Goal: Task Accomplishment & Management: Use online tool/utility

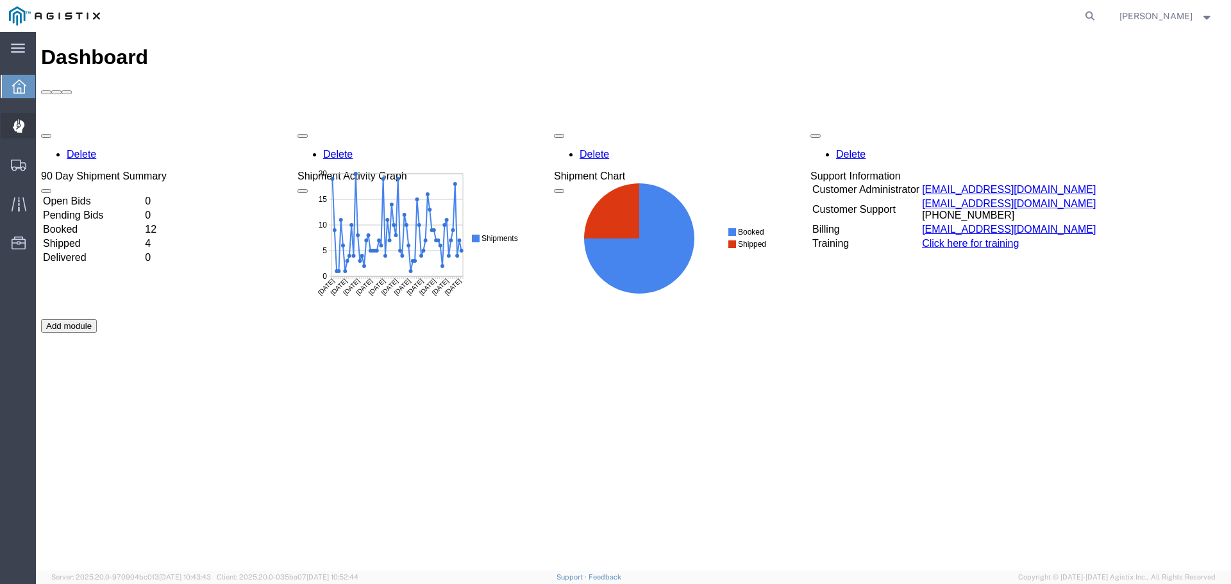
click at [44, 129] on span "Dispatch Manager" at bounding box center [39, 126] width 9 height 26
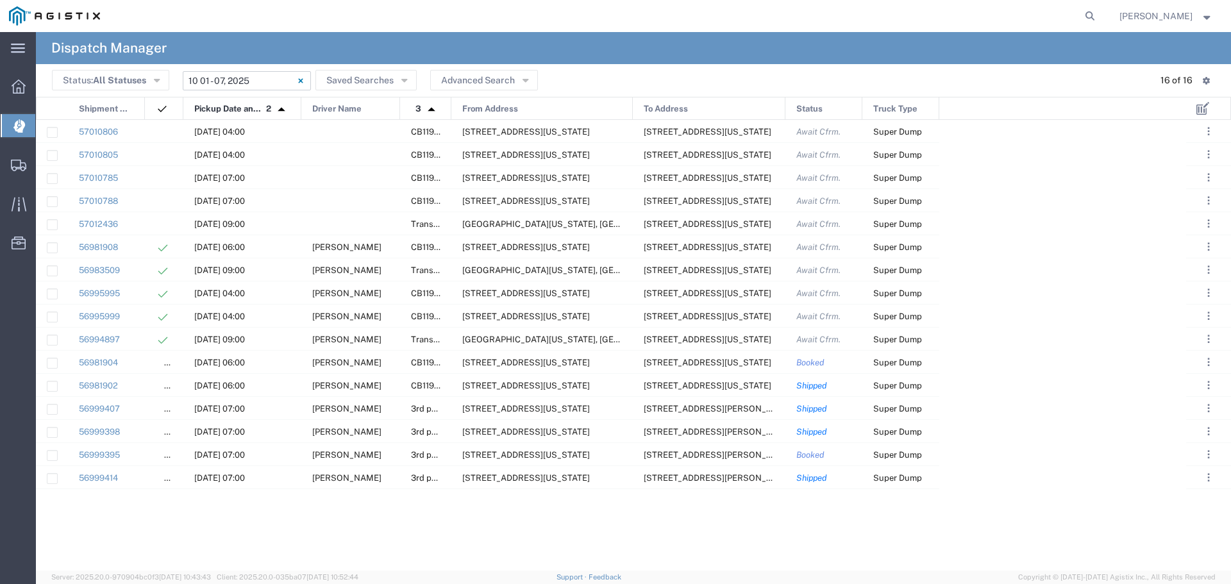
click at [241, 83] on input "[DATE] - [DATE]" at bounding box center [247, 80] width 128 height 19
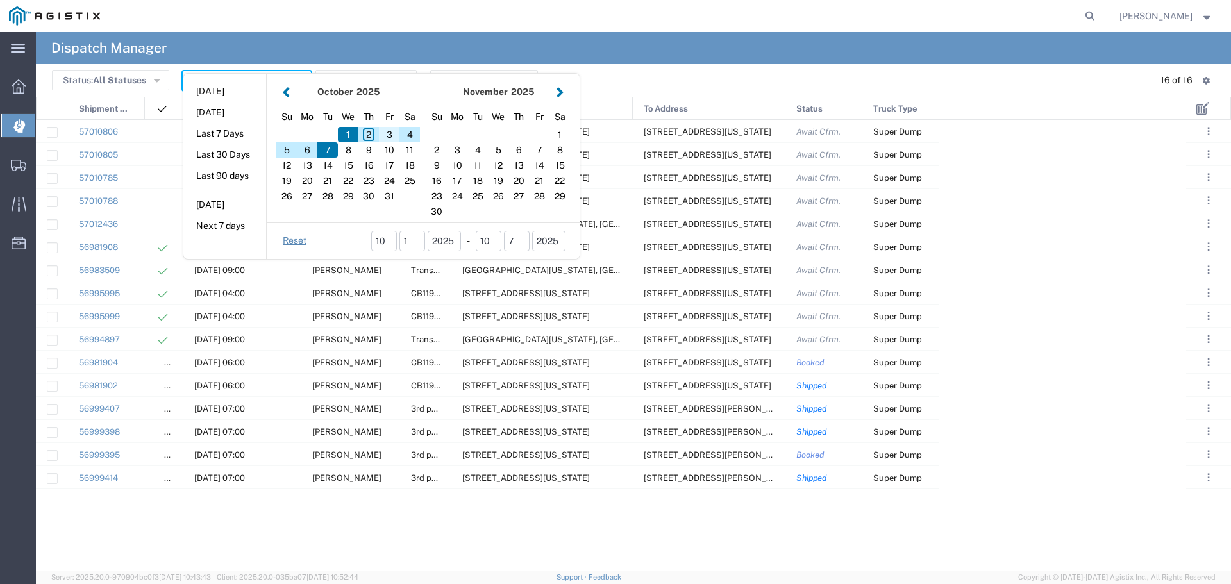
click at [385, 135] on div "3" at bounding box center [389, 134] width 21 height 15
type input "[DATE]"
type input "[DATE] - [DATE]"
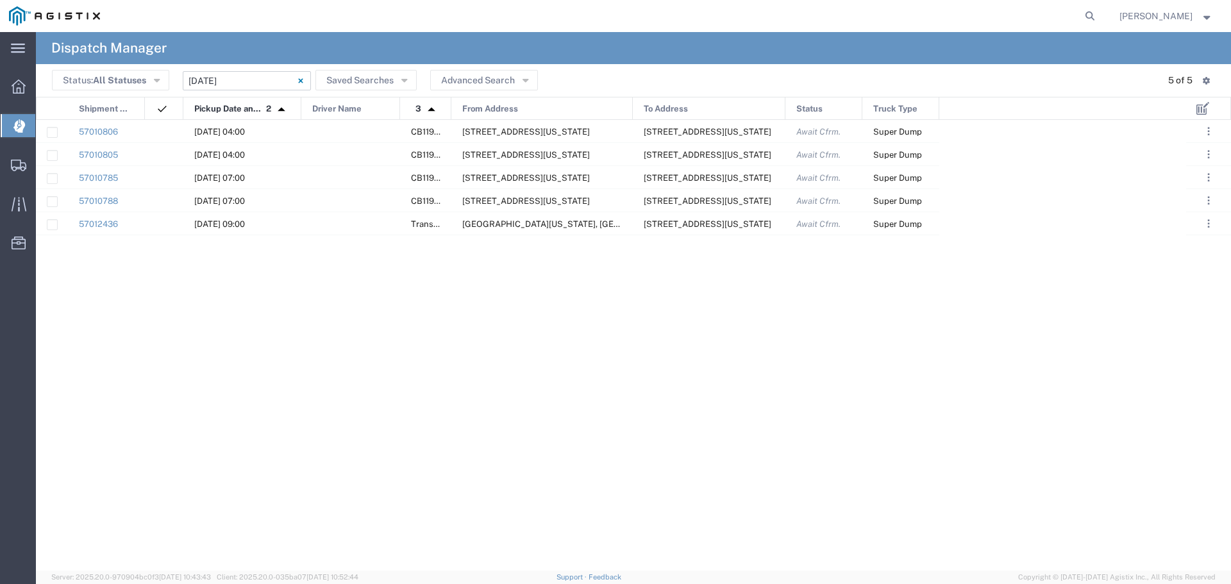
click at [471, 104] on span "From Address" at bounding box center [490, 108] width 56 height 23
click at [375, 217] on div at bounding box center [350, 223] width 99 height 22
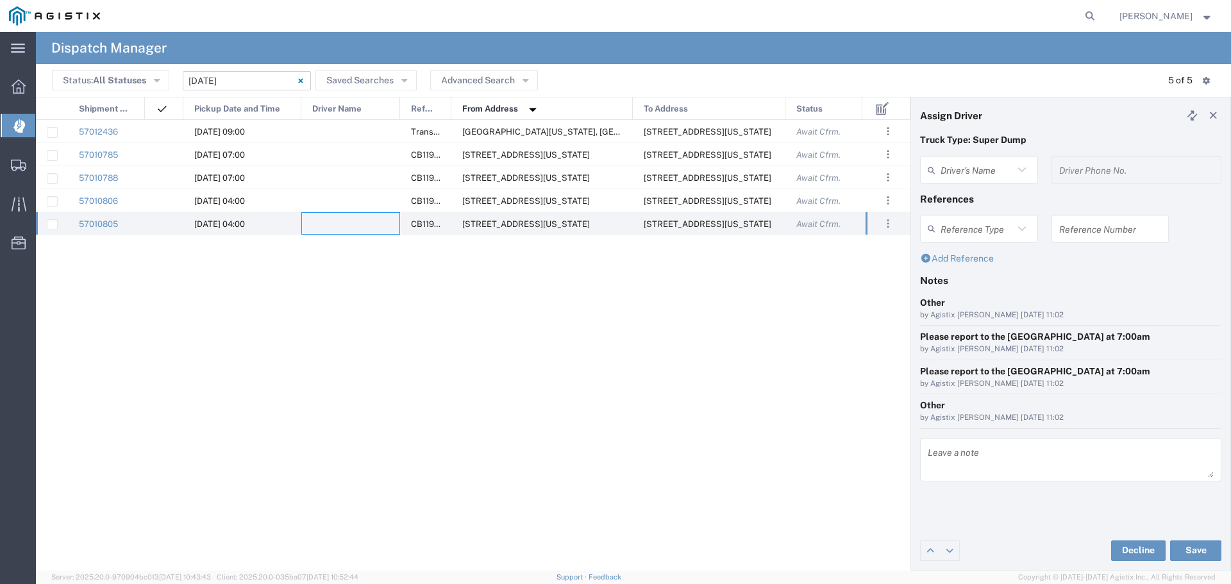
click at [988, 164] on agx-dispatcher-assign-widget "Driver's Name Driver Phone No." at bounding box center [1070, 174] width 301 height 37
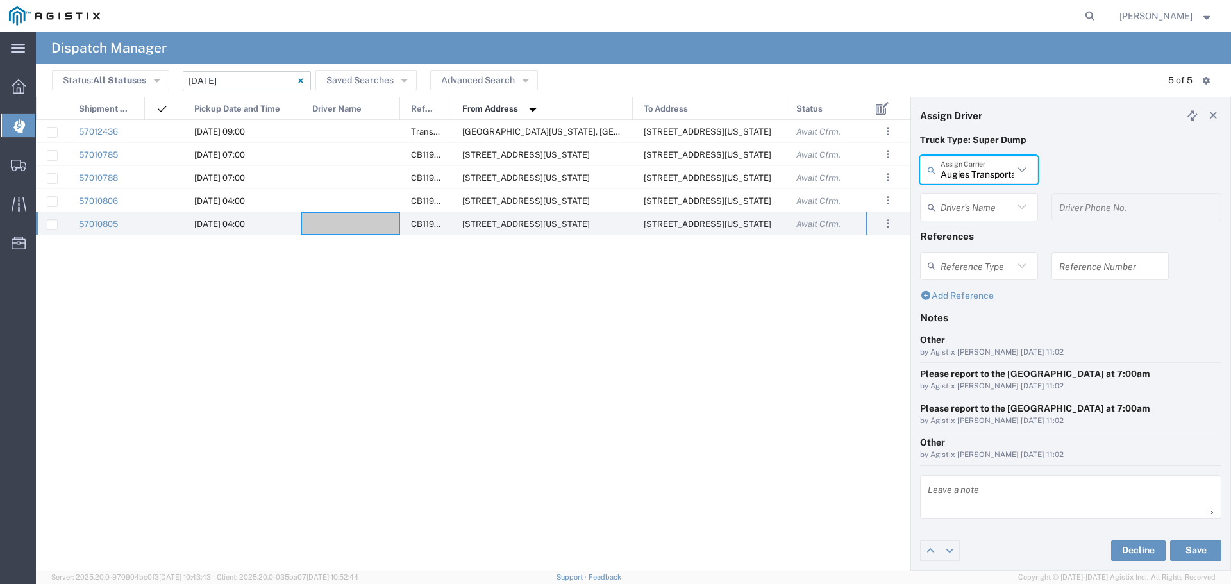
click at [989, 214] on input "text" at bounding box center [976, 207] width 73 height 22
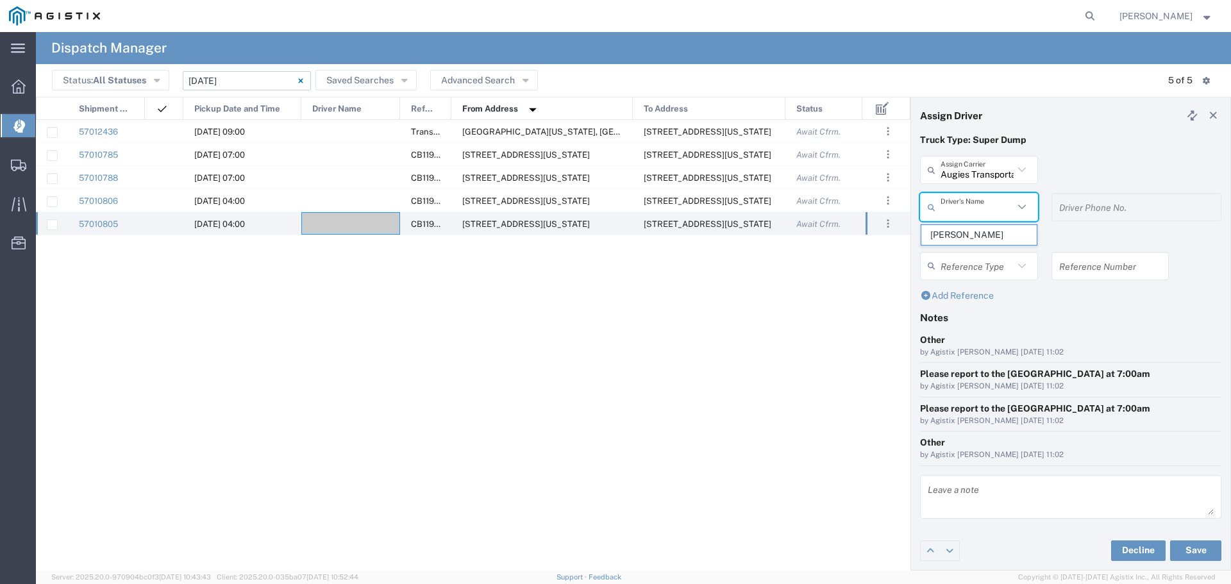
click at [963, 204] on input "text" at bounding box center [976, 207] width 73 height 22
click at [239, 460] on div "57010806 [DATE] 04:00 CB119974 [STREET_ADDRESS][US_STATE] [STREET_ADDRESS][US_S…" at bounding box center [450, 340] width 829 height 441
click at [369, 207] on div at bounding box center [350, 200] width 99 height 22
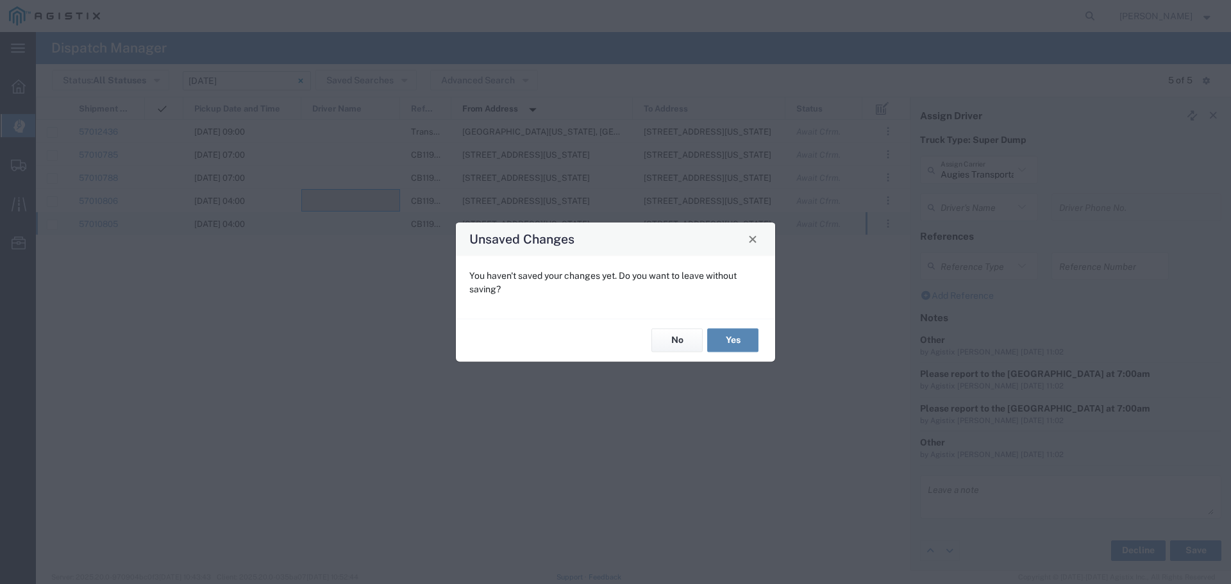
click at [709, 340] on button "Yes" at bounding box center [732, 341] width 51 height 24
click at [709, 340] on agx-block-ui "Dispatch Manager Status: All Statuses All Statuses Awaiting Assignment Declined…" at bounding box center [633, 301] width 1195 height 538
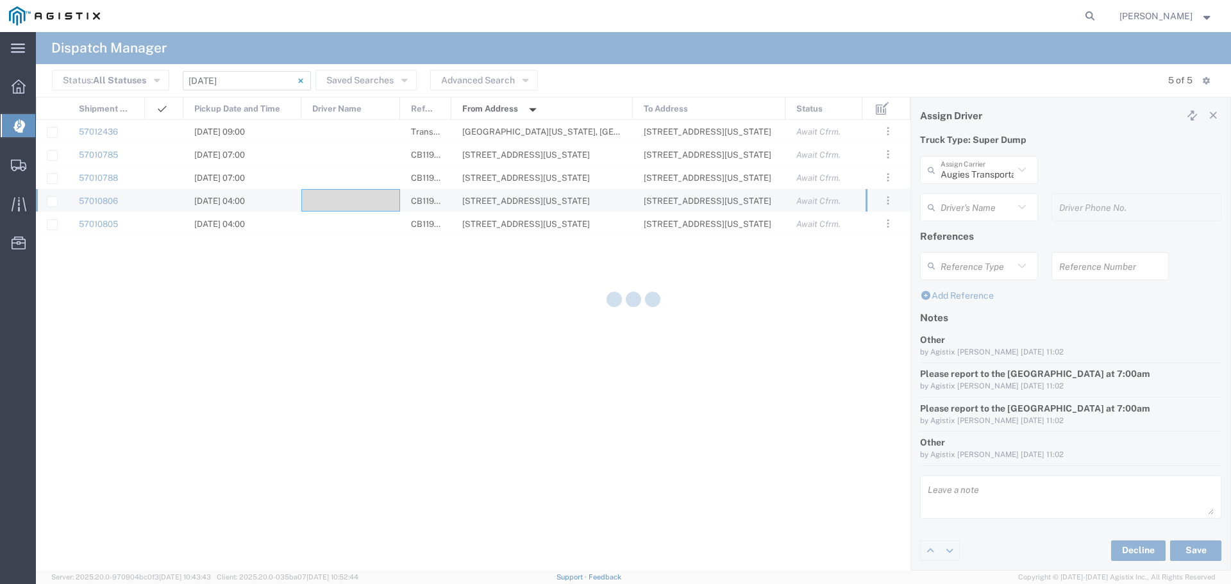
type input "North Coast Trucking"
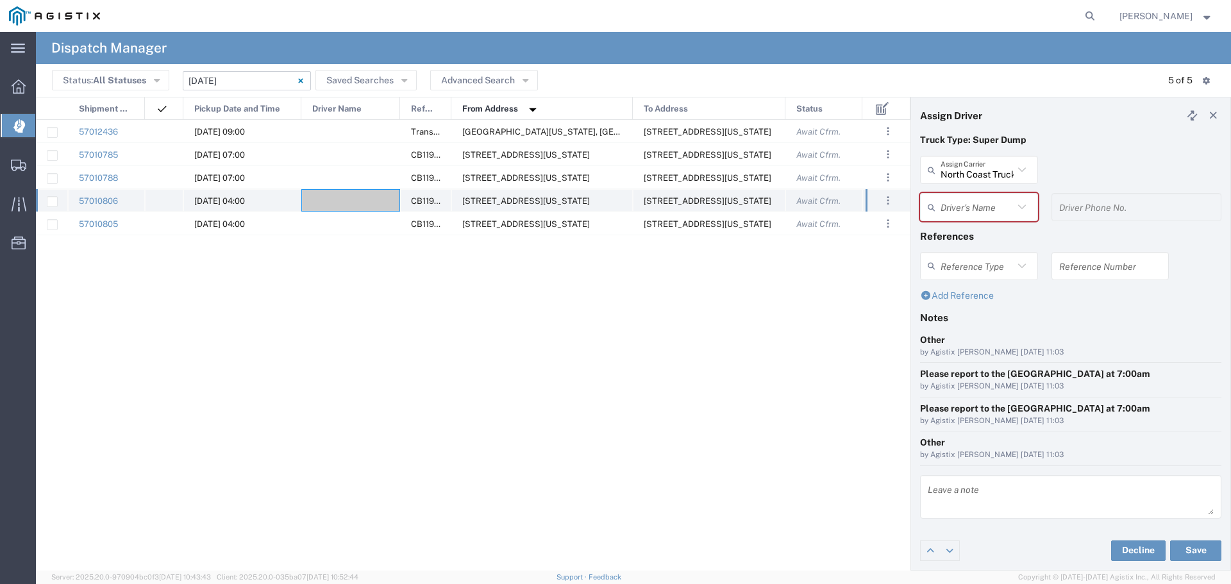
click at [344, 205] on div at bounding box center [350, 200] width 99 height 22
click at [337, 197] on div at bounding box center [350, 200] width 99 height 22
click at [337, 196] on div at bounding box center [350, 200] width 99 height 22
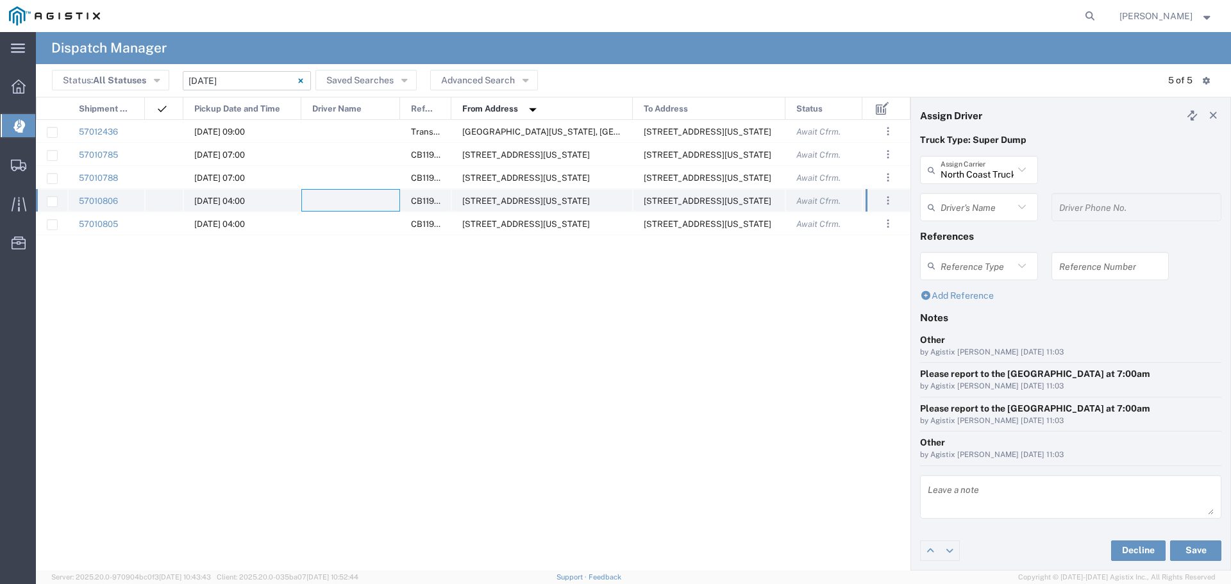
click at [337, 196] on div at bounding box center [350, 200] width 99 height 22
click at [972, 173] on input "text" at bounding box center [976, 170] width 73 height 22
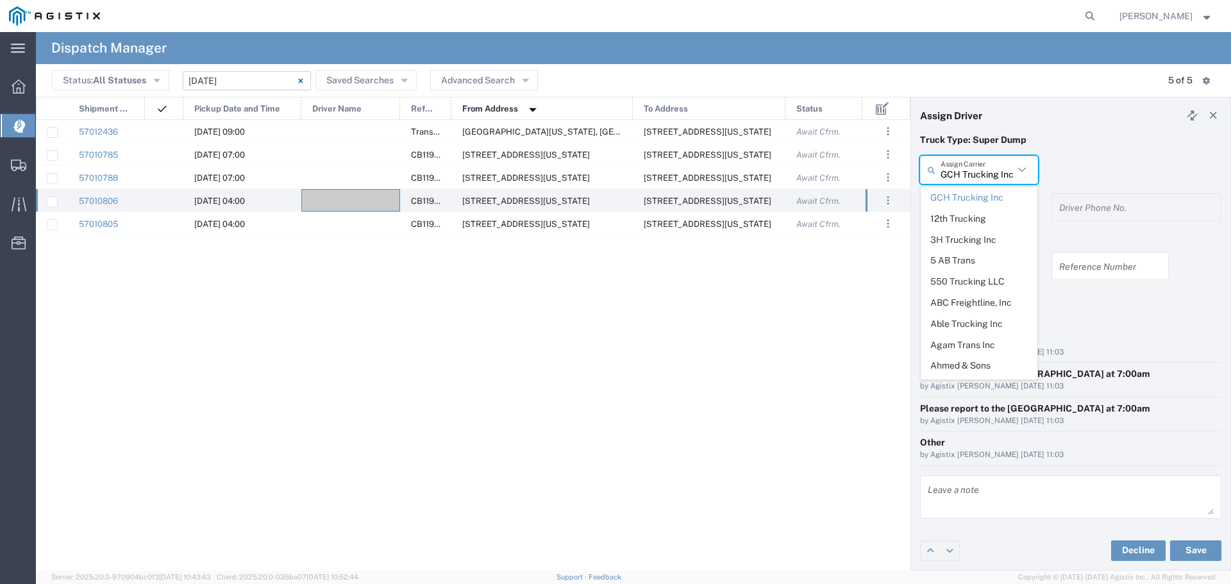
type input "GCH Trucking Inc"
click at [1133, 160] on div "GCH Trucking Inc Assign Carrier GCH Trucking Inc 12th Trucking 3H Trucking Inc …" at bounding box center [1070, 174] width 315 height 37
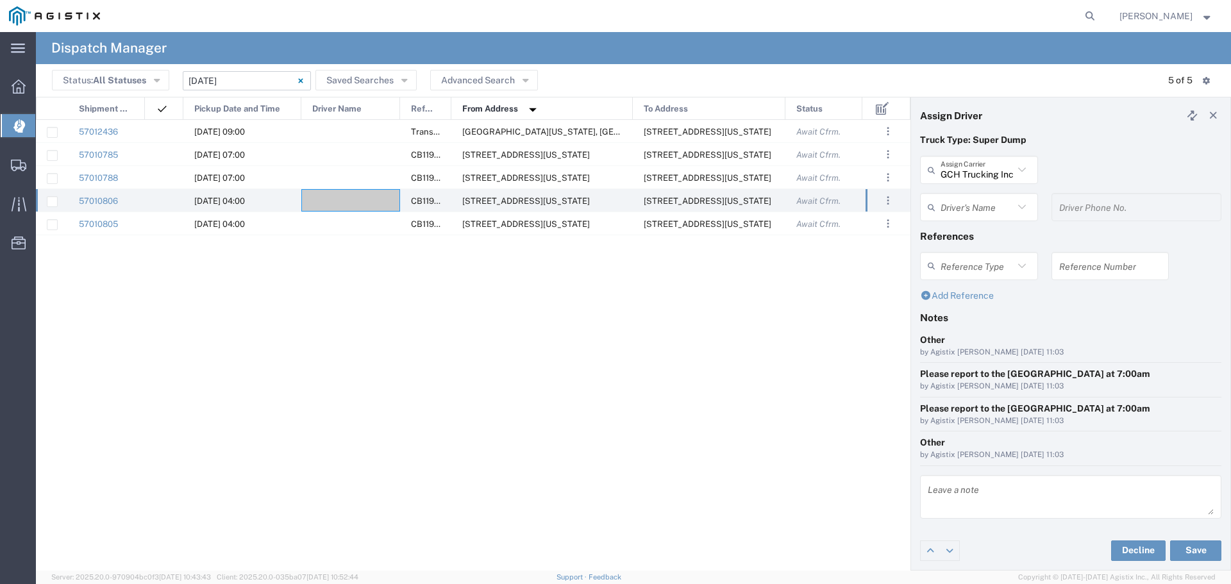
click at [949, 212] on input "text" at bounding box center [976, 207] width 73 height 22
click at [954, 233] on span "[PERSON_NAME]" at bounding box center [978, 235] width 115 height 20
type input "[PERSON_NAME]"
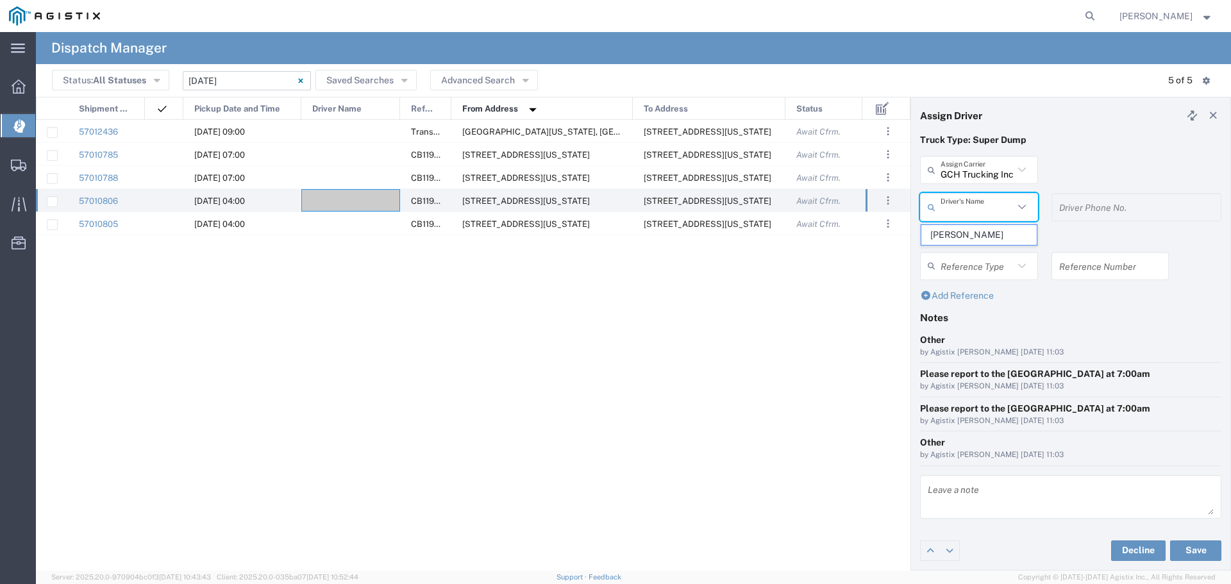
type input "6618735358"
click at [954, 233] on h4 "References" at bounding box center [1070, 236] width 301 height 12
click at [1202, 546] on button "Save" at bounding box center [1195, 550] width 51 height 21
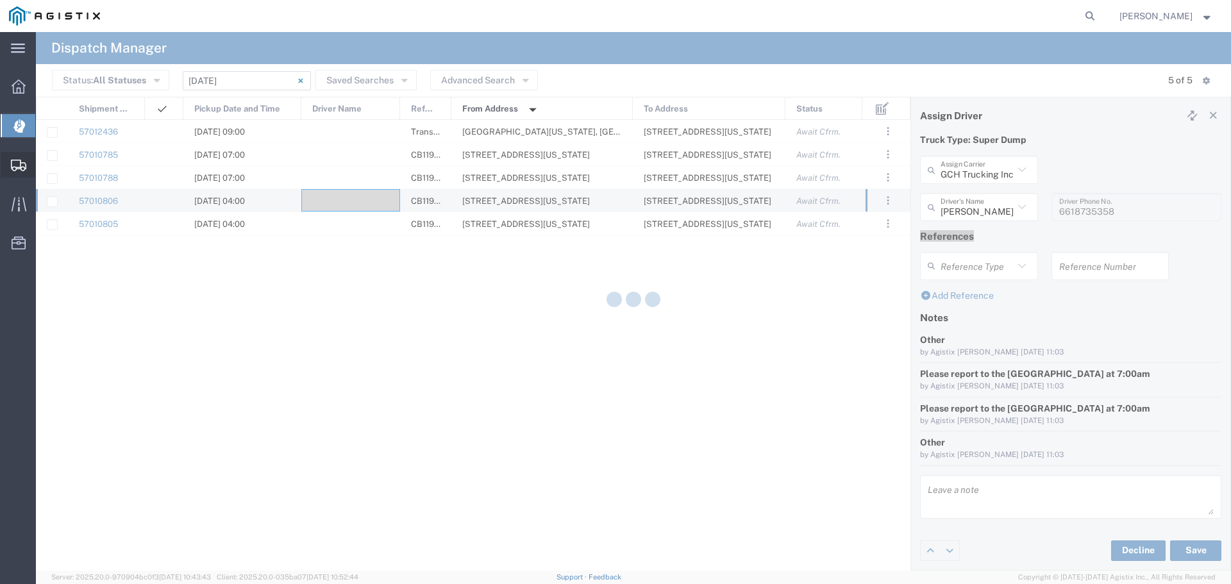
type input "[PERSON_NAME]"
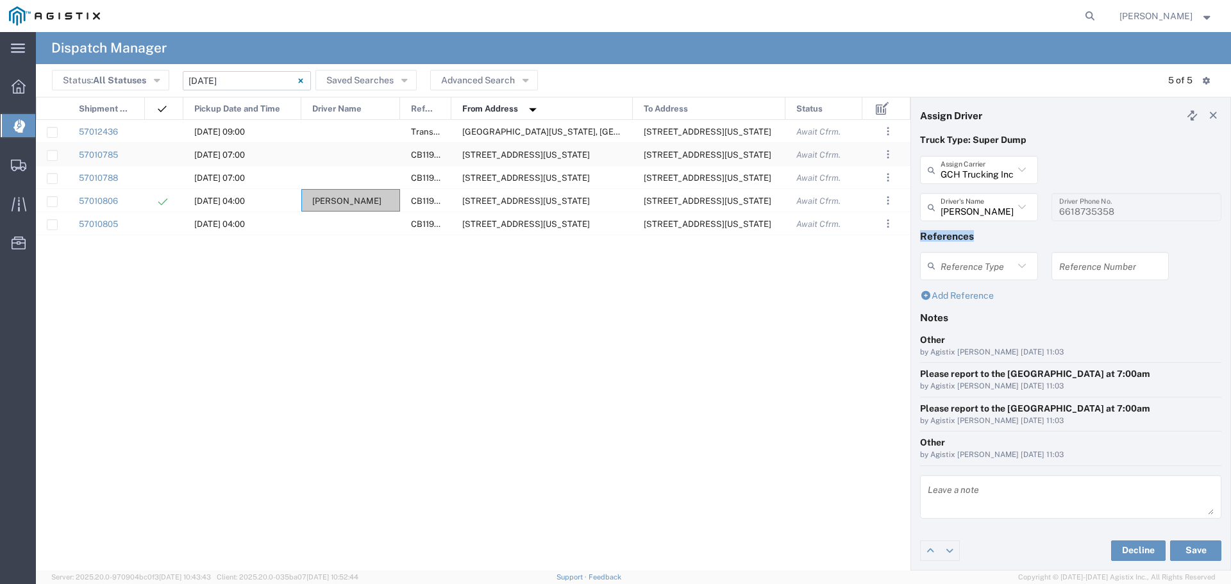
click at [337, 151] on div at bounding box center [350, 154] width 99 height 22
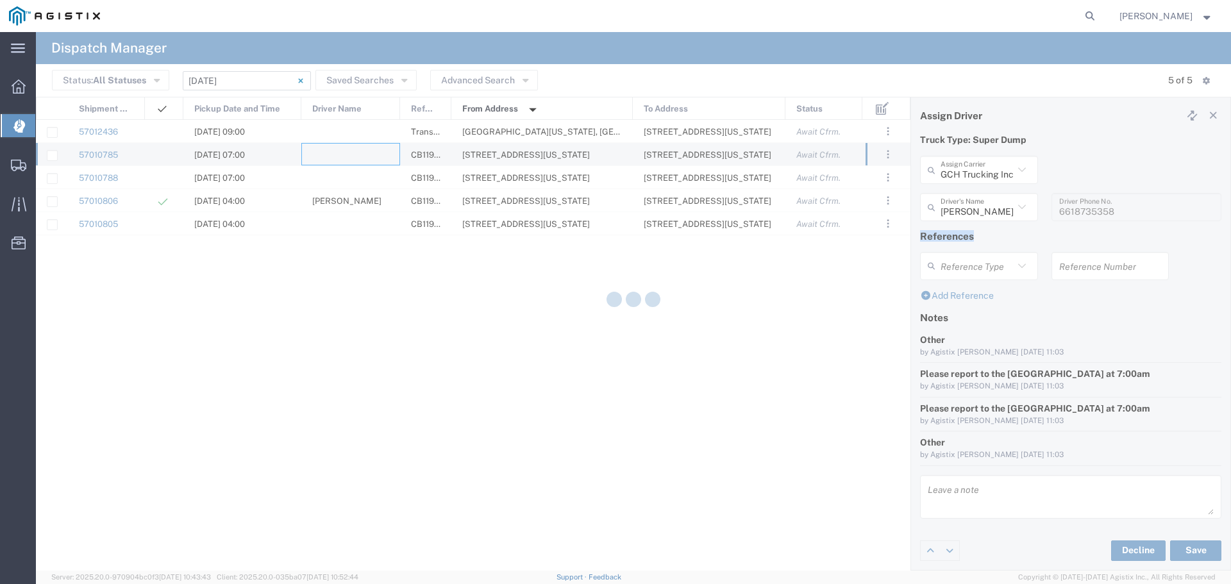
type input "North Coast Trucking"
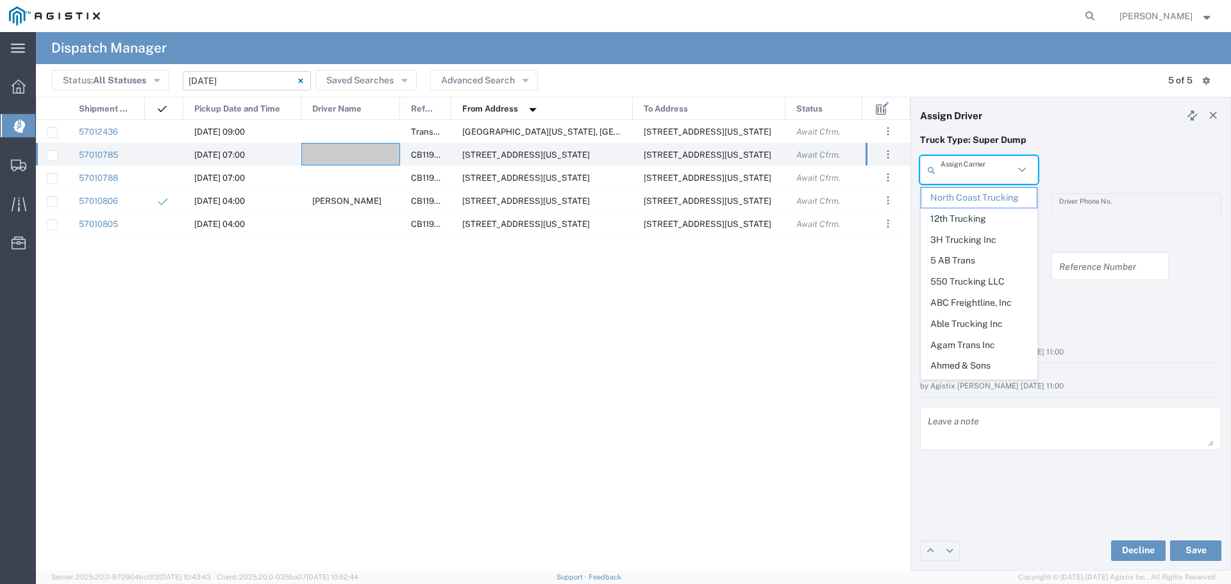
click at [974, 176] on input "text" at bounding box center [976, 170] width 73 height 22
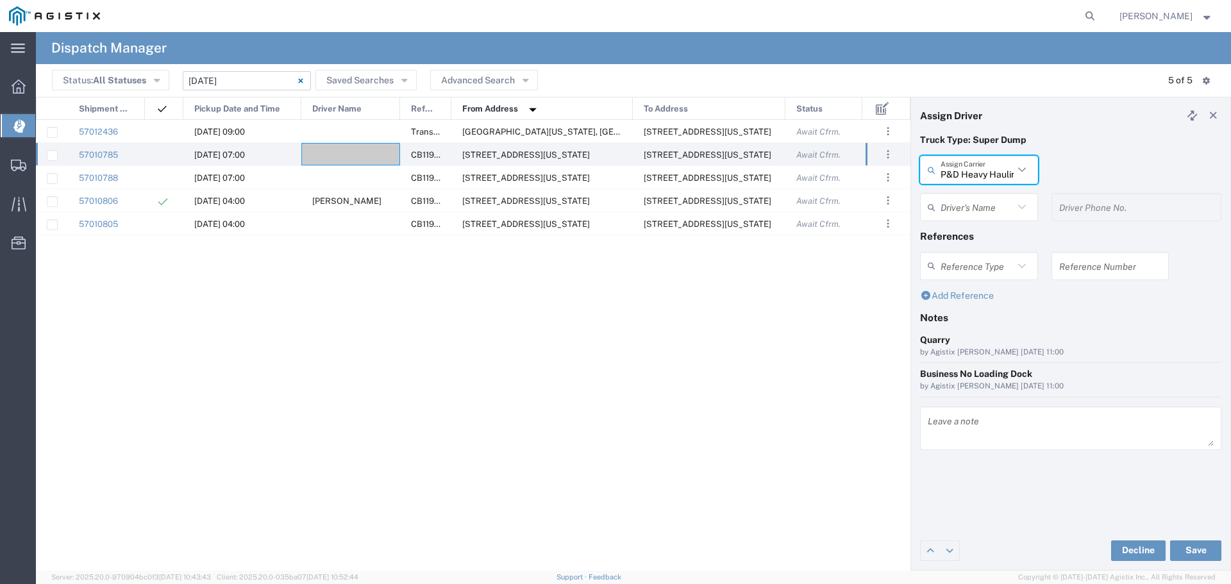
type input "P&D Heavy Hauling"
click at [934, 213] on icon at bounding box center [934, 207] width 13 height 21
click at [937, 213] on icon at bounding box center [934, 207] width 13 height 21
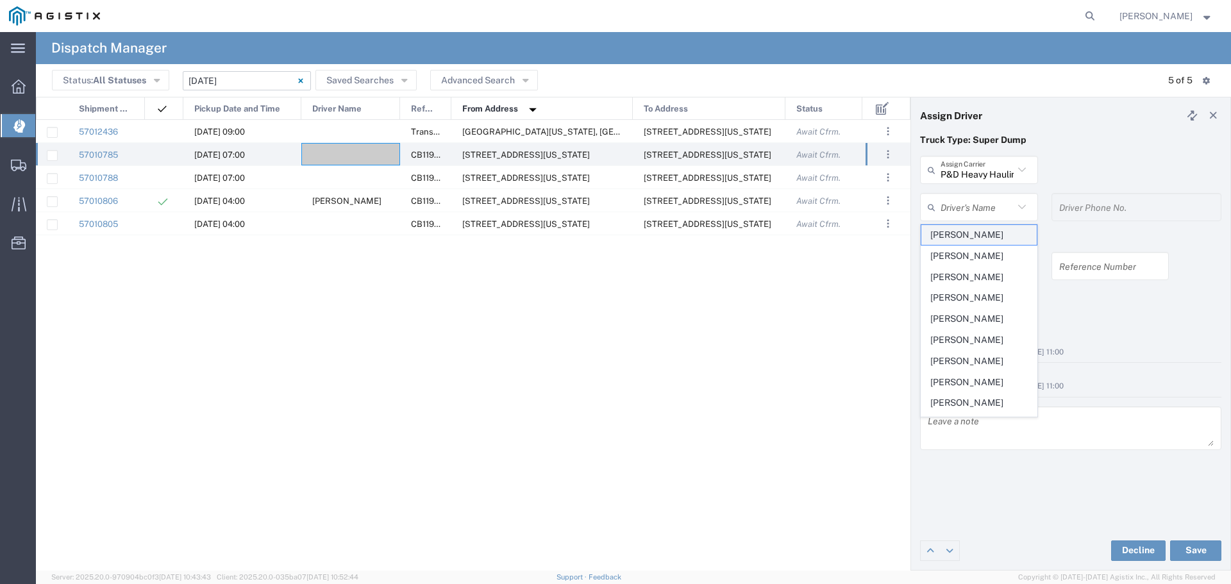
click at [952, 230] on span "[PERSON_NAME]" at bounding box center [978, 235] width 115 height 20
type input "[PERSON_NAME]"
type input "5302154160"
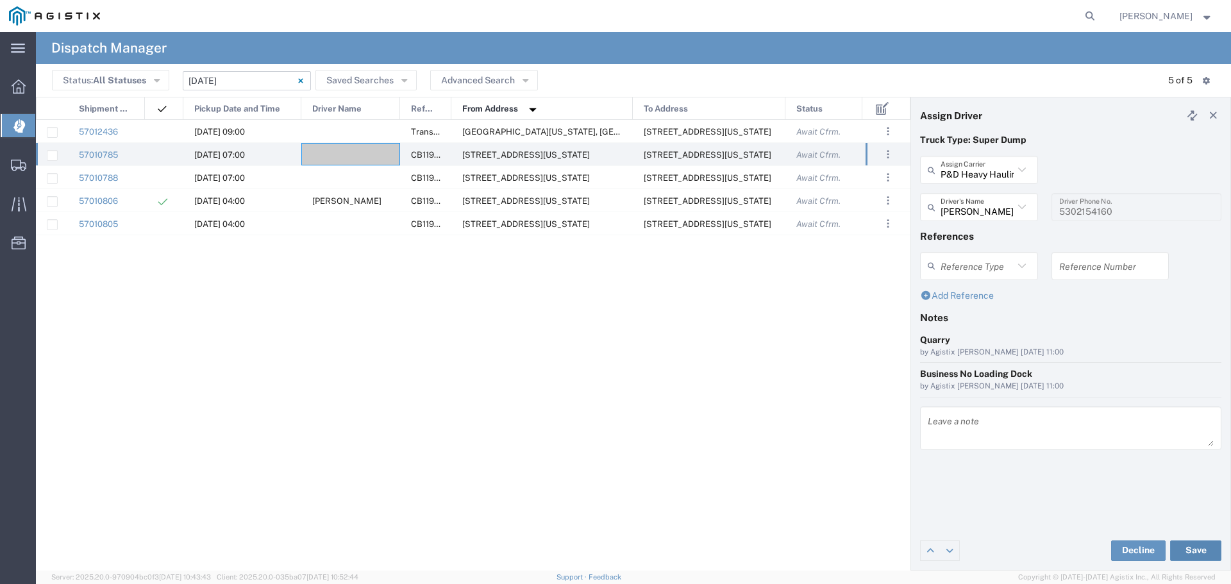
click at [1193, 544] on button "Save" at bounding box center [1195, 550] width 51 height 21
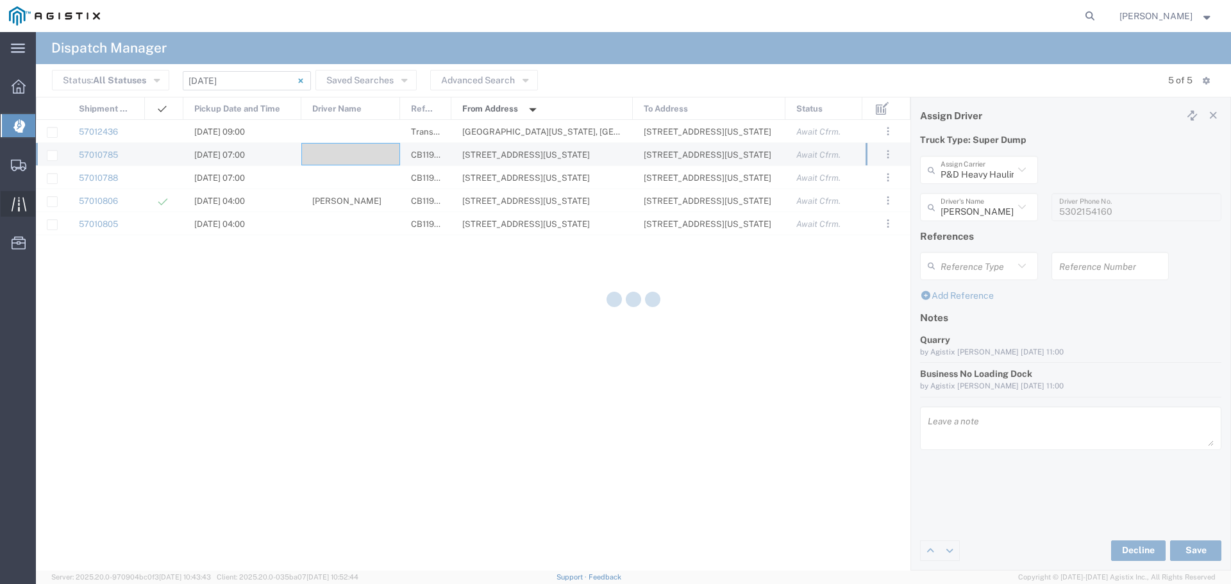
type input "[PERSON_NAME]"
type input "P&D Heavy Hauling"
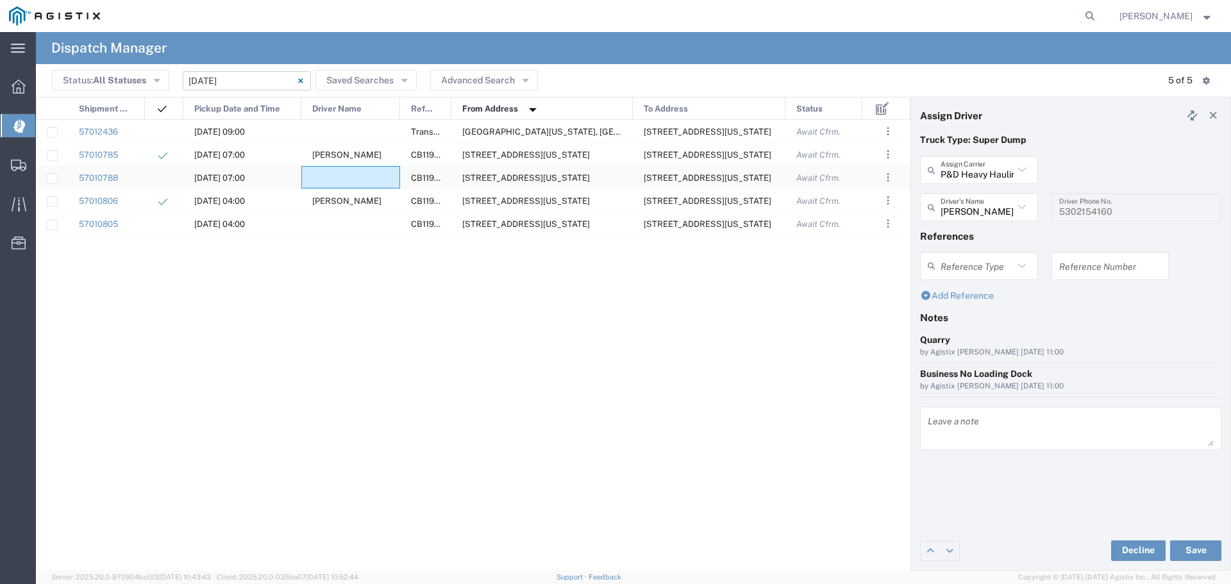
click at [354, 179] on div at bounding box center [350, 177] width 99 height 22
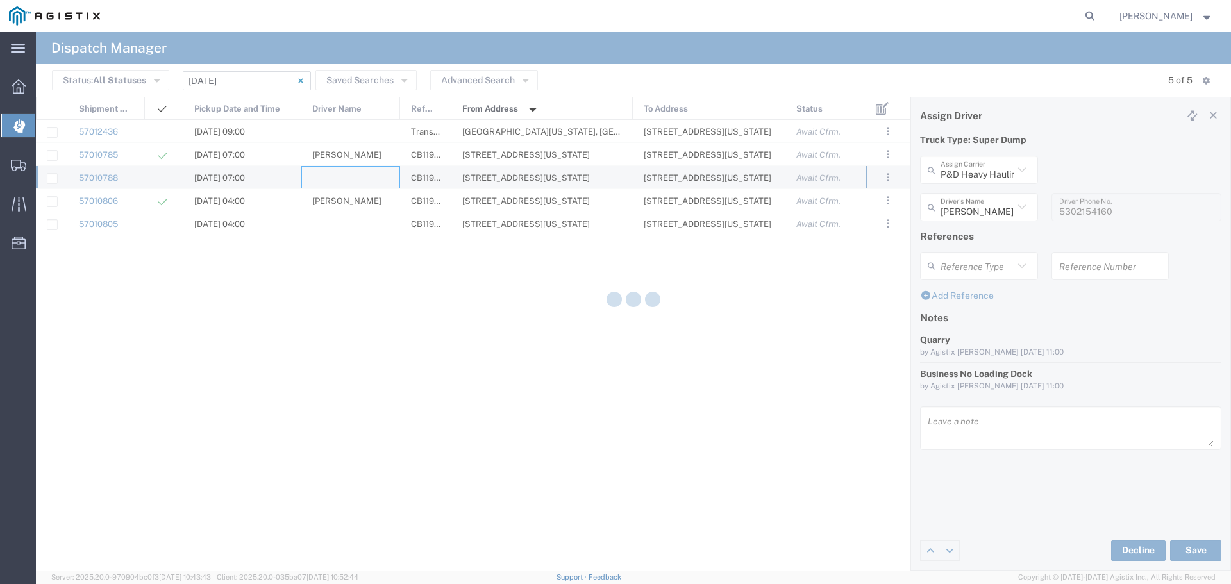
type input "North Coast Trucking"
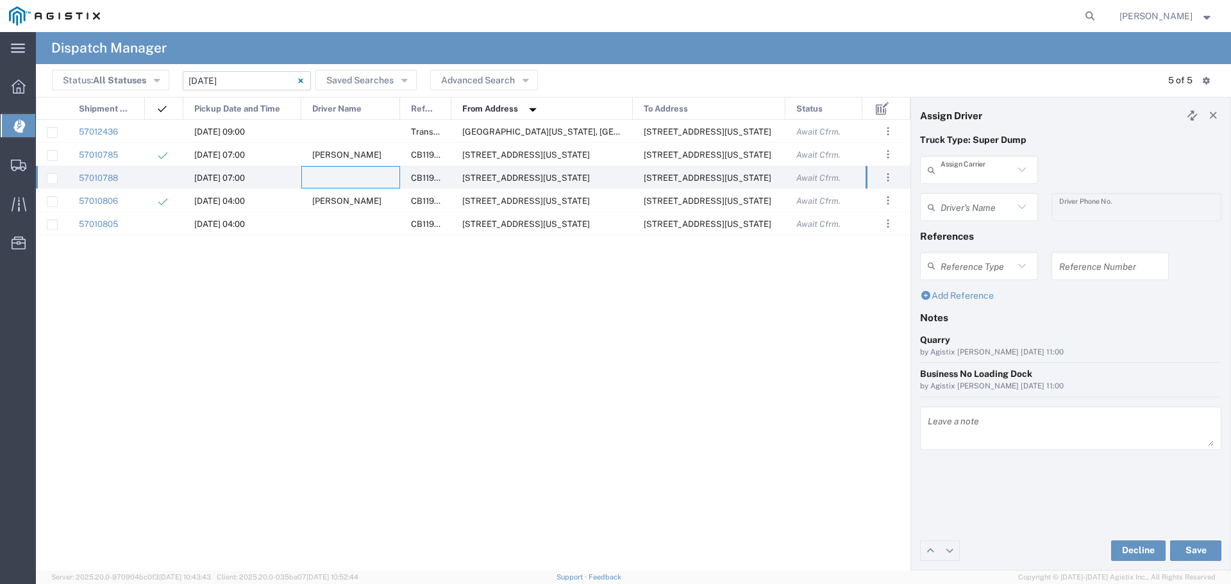
click at [980, 170] on input "text" at bounding box center [976, 170] width 73 height 22
type input "[PERSON_NAME] Trucking Inc"
click at [995, 208] on input "text" at bounding box center [976, 207] width 73 height 22
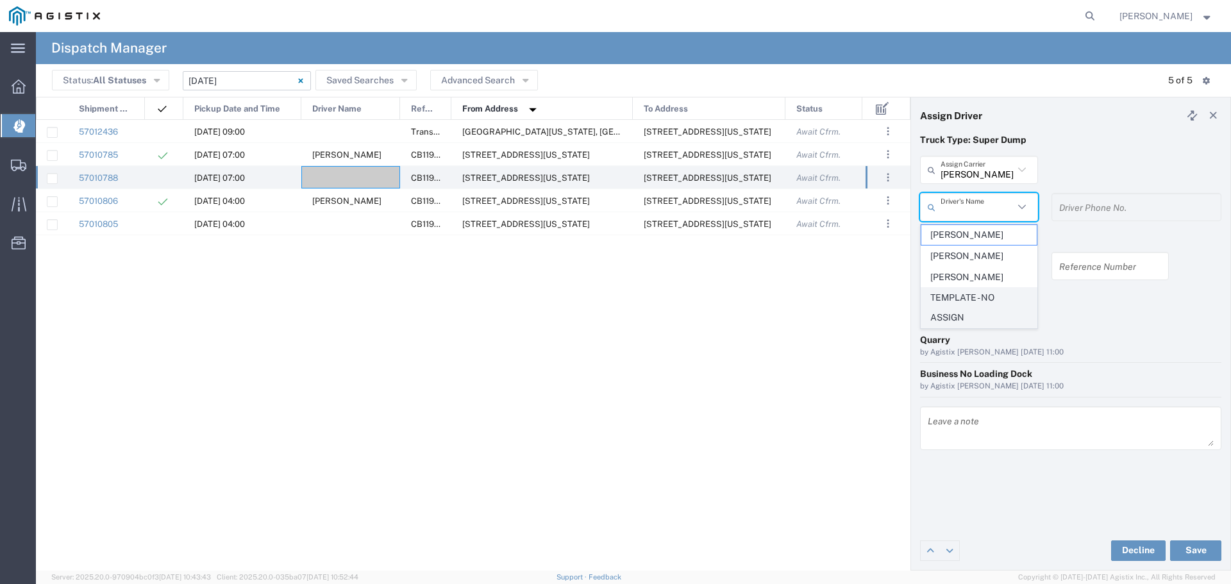
click at [997, 295] on span "TEMPLATE - NO ASSIGN" at bounding box center [978, 308] width 115 height 40
click at [997, 295] on div "Add Reference" at bounding box center [1070, 295] width 301 height 13
click at [1186, 550] on button "Save" at bounding box center [1195, 550] width 51 height 21
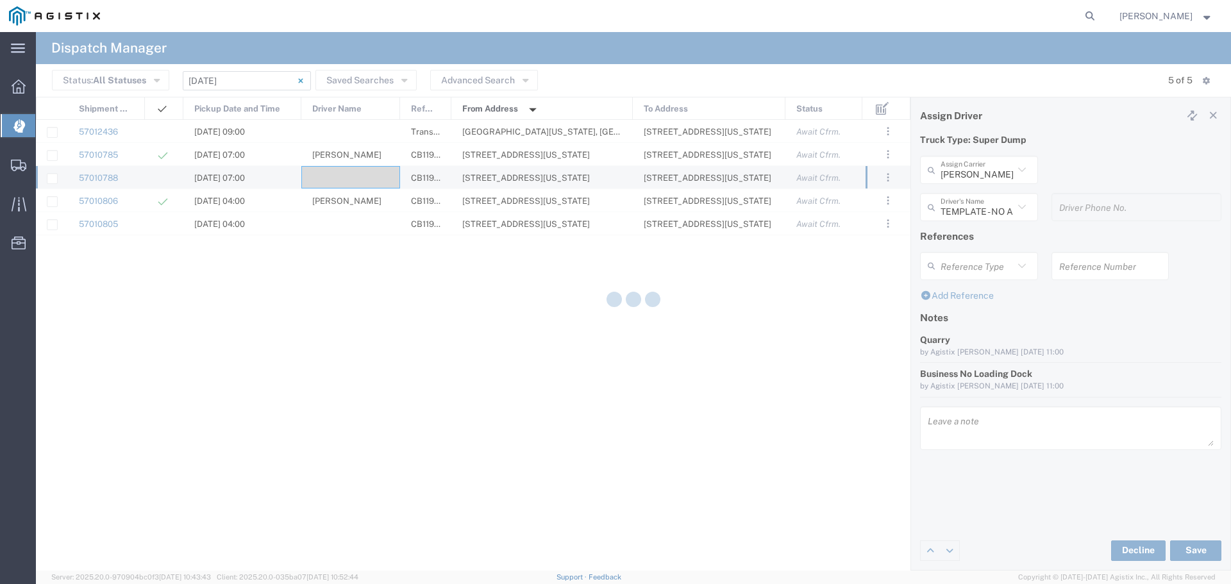
type input "TEMPLATE - NO ASSIGN"
type input "[PERSON_NAME] Trucking Inc"
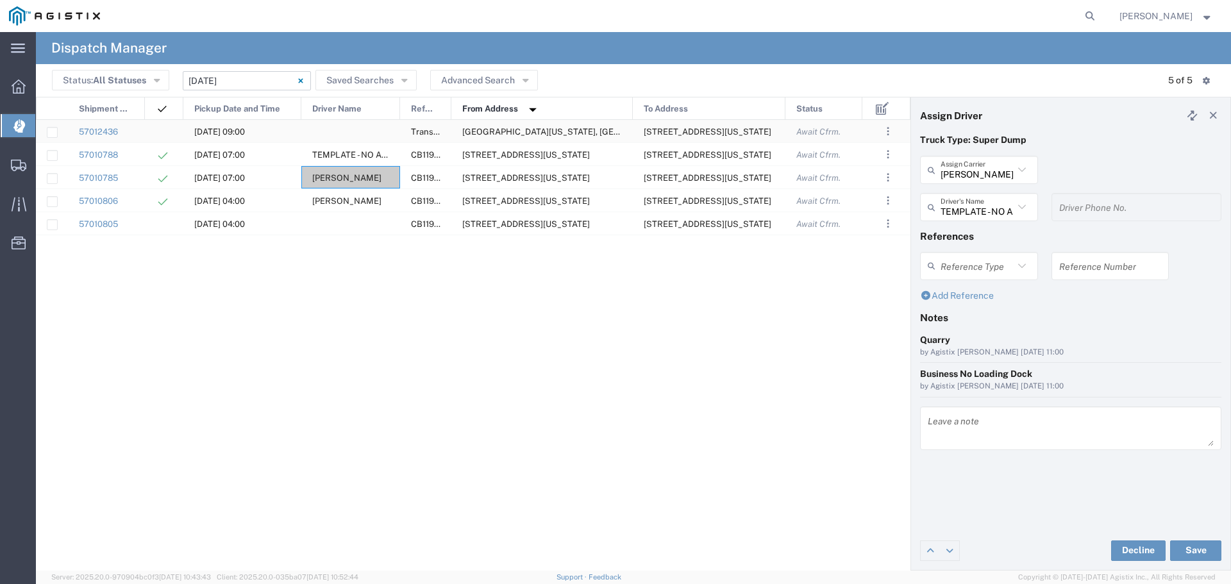
click at [337, 135] on div at bounding box center [350, 131] width 99 height 22
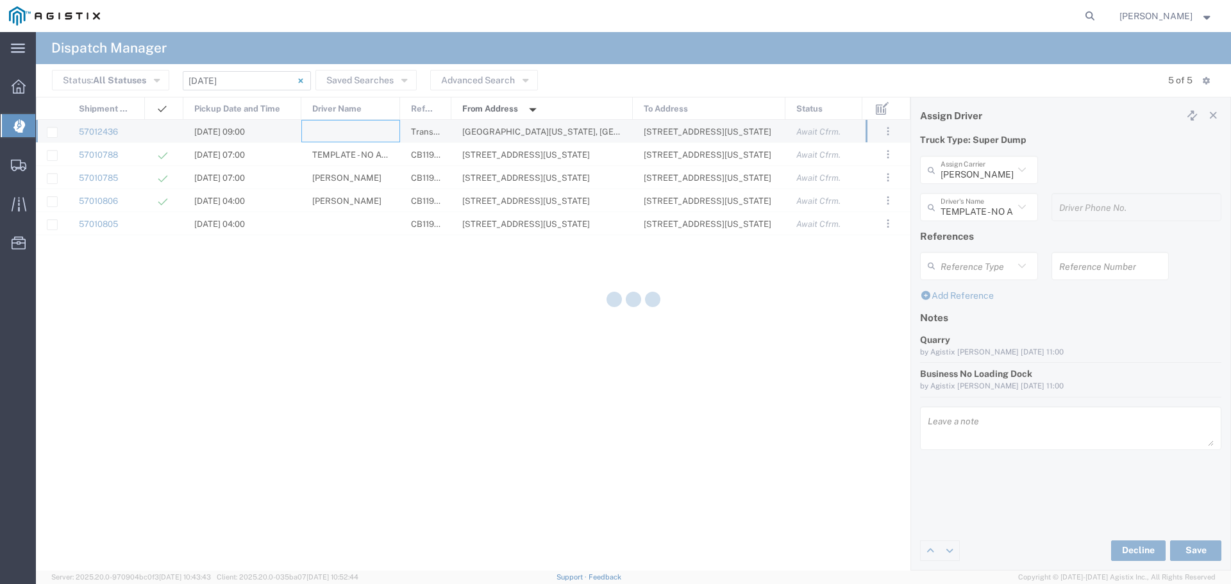
type input "North Coast Trucking"
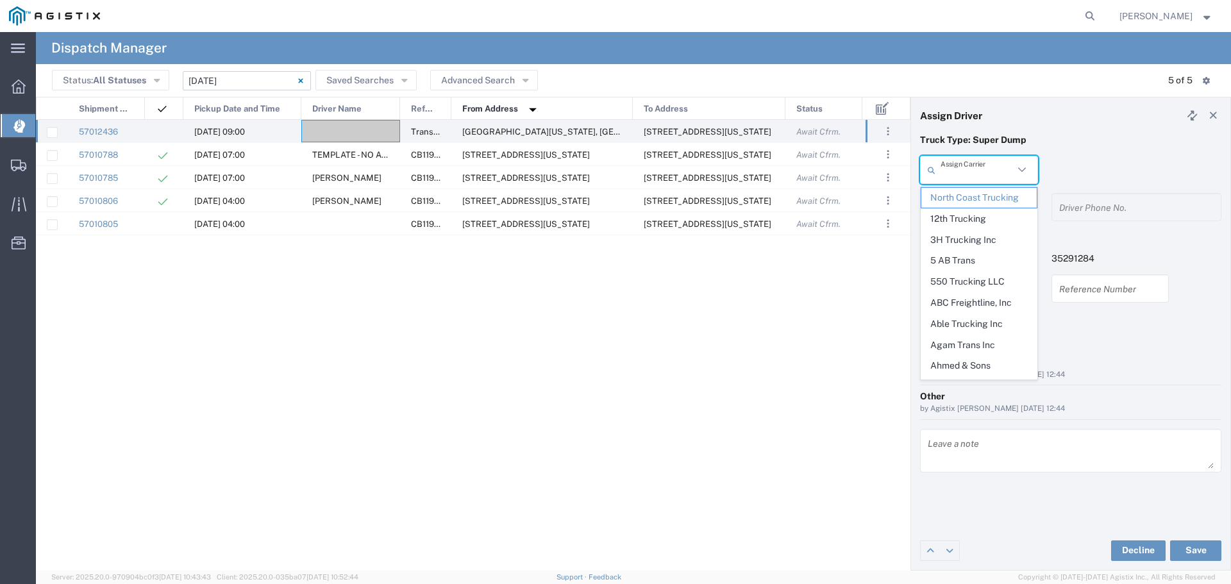
click at [967, 167] on input "text" at bounding box center [976, 170] width 73 height 22
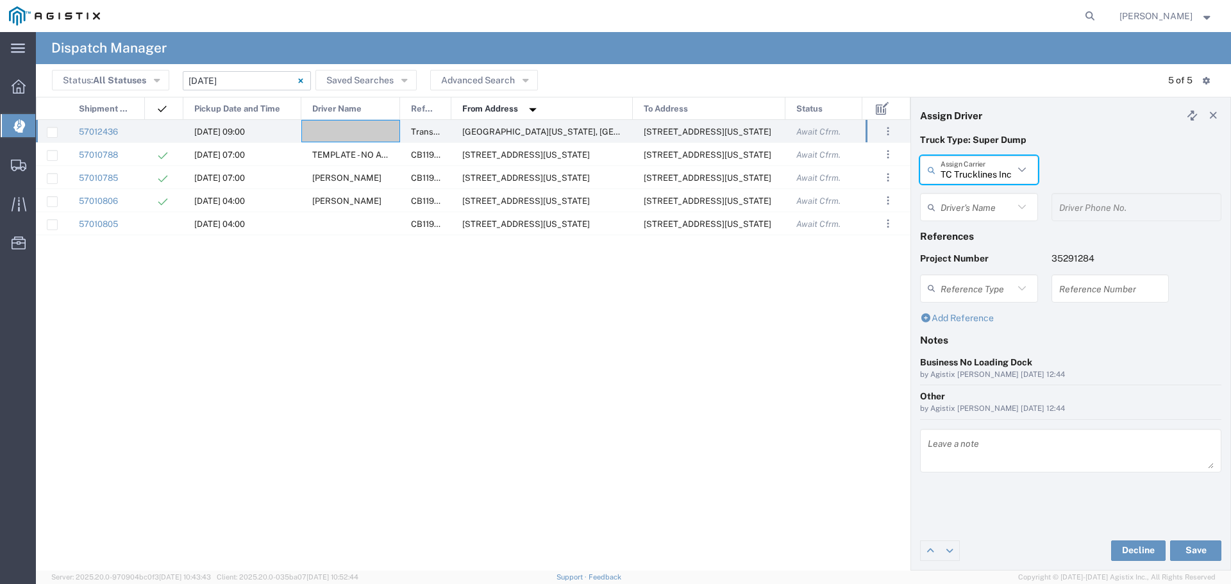
type input "TC Trucklines Inc"
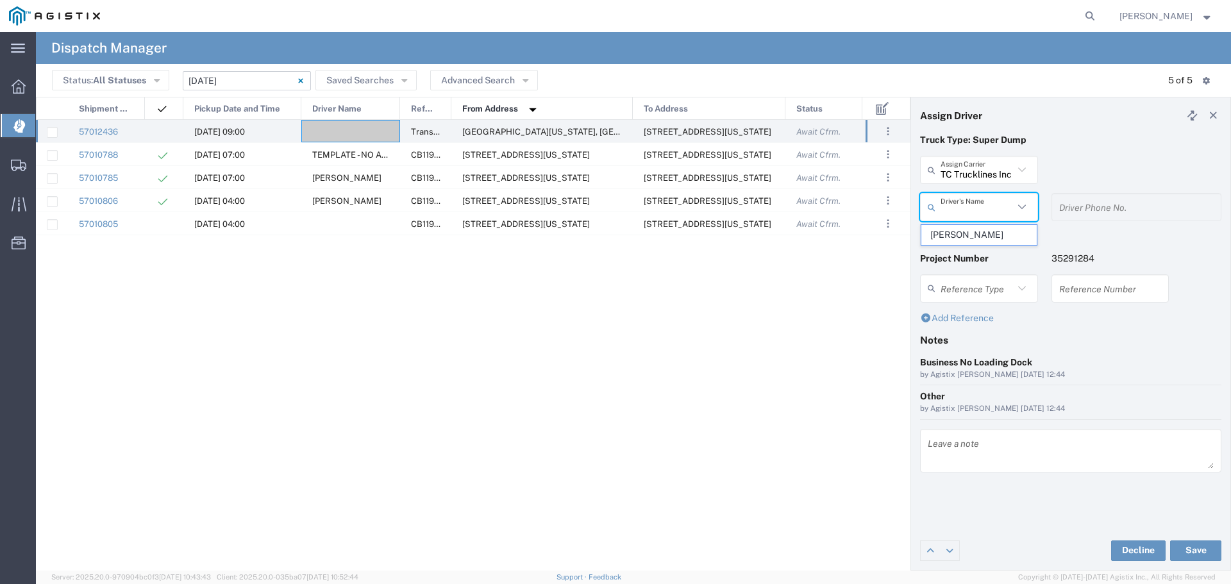
click at [984, 207] on input "text" at bounding box center [976, 207] width 73 height 22
click at [987, 236] on span "[PERSON_NAME]" at bounding box center [978, 235] width 115 height 20
type input "[PERSON_NAME]"
type input "5593756728"
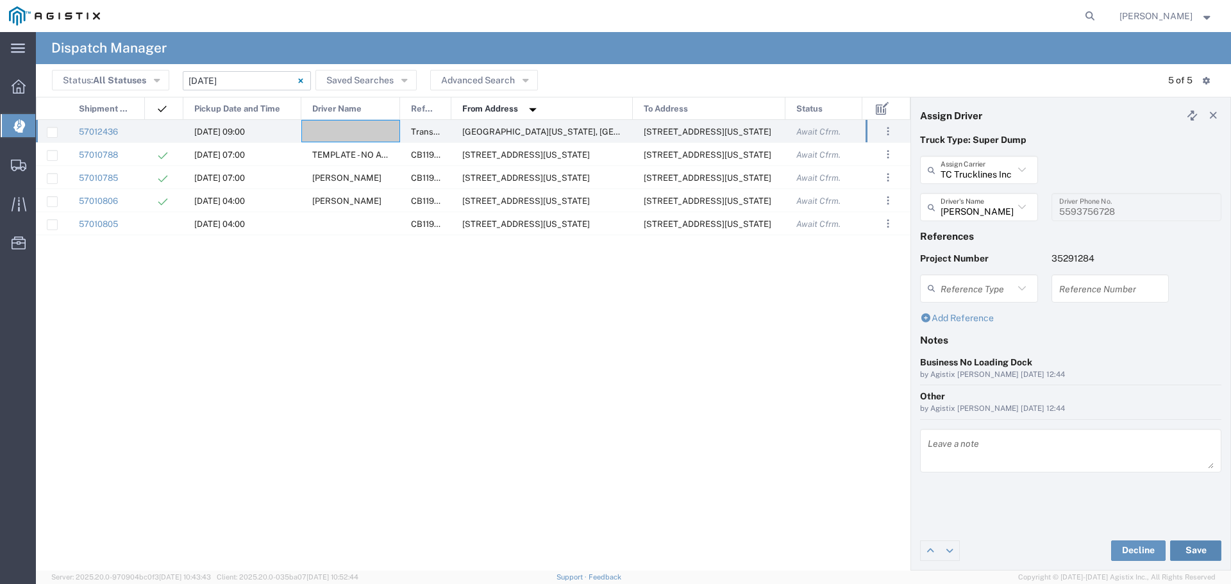
click at [1186, 553] on button "Save" at bounding box center [1195, 550] width 51 height 21
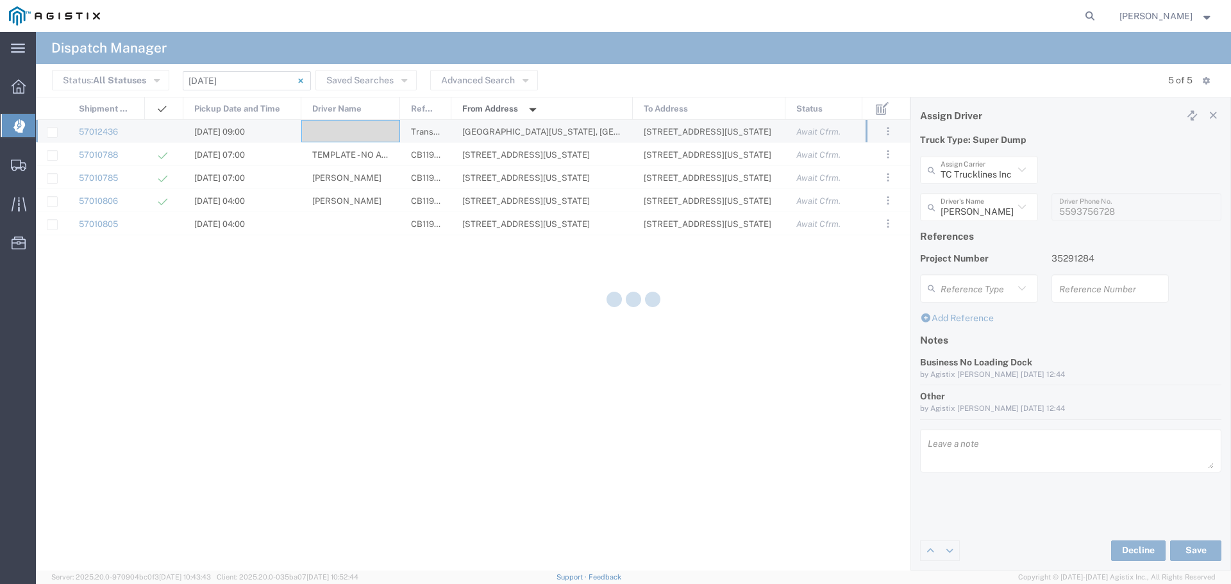
type input "[PERSON_NAME]"
type input "TC Trucklines Inc"
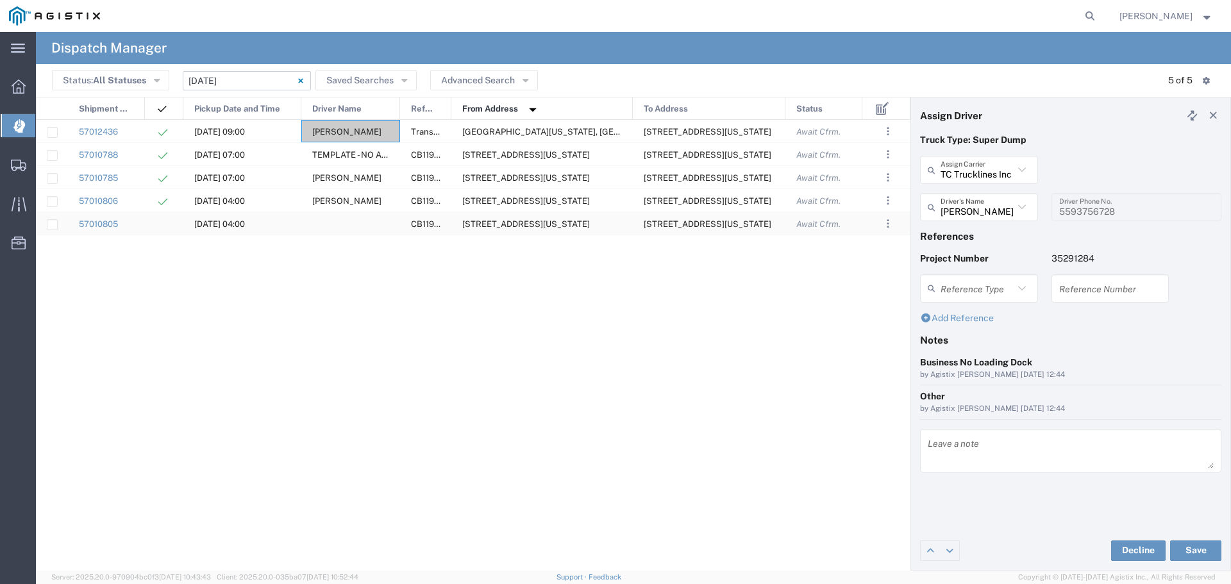
click at [344, 231] on div at bounding box center [350, 223] width 99 height 22
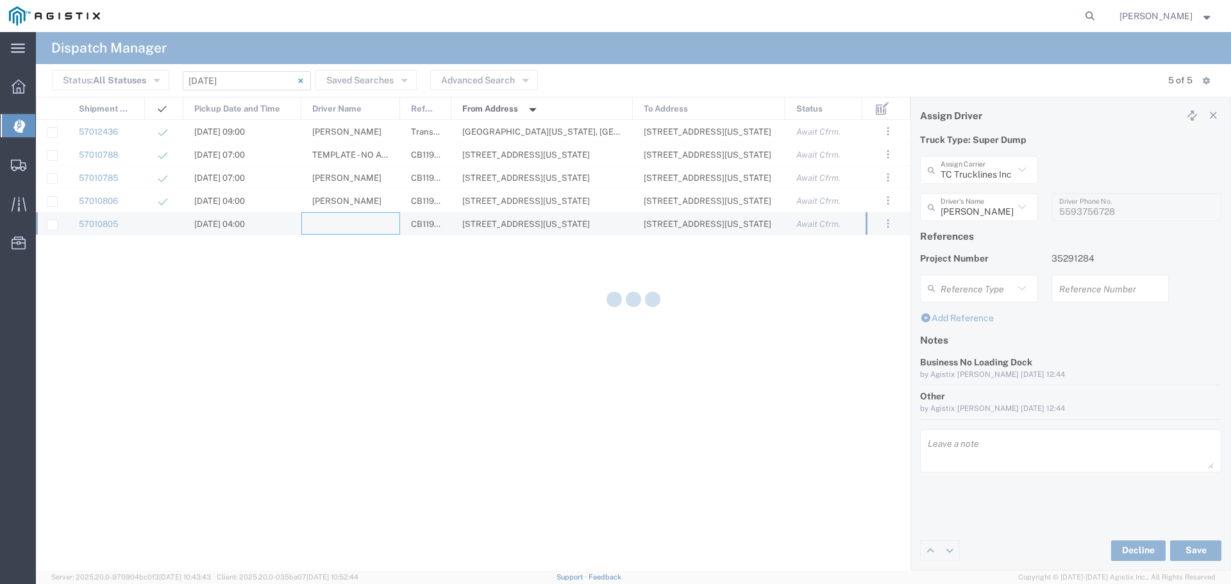
type input "North Coast Trucking"
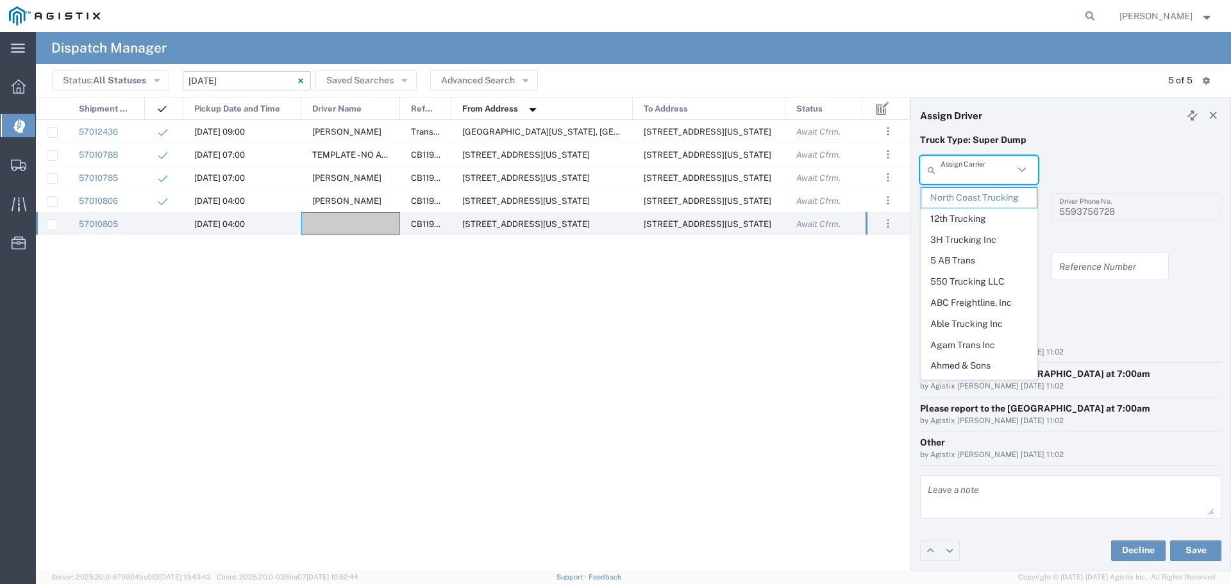
click at [1005, 169] on input "text" at bounding box center [976, 170] width 73 height 22
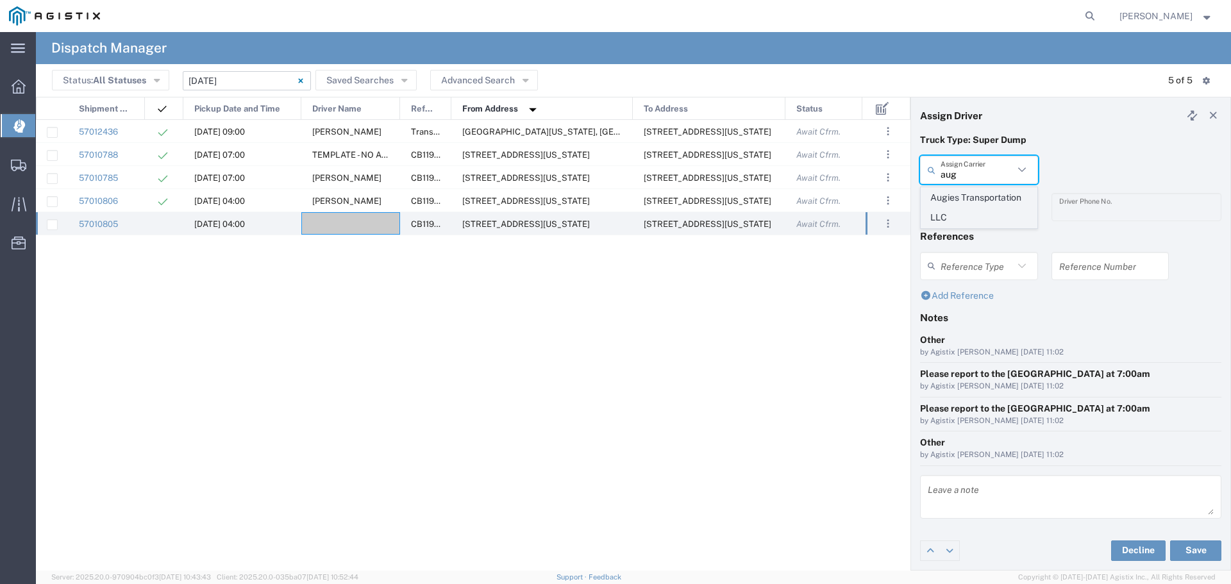
click at [986, 210] on span "Augies Transportation LLC" at bounding box center [978, 208] width 115 height 40
type input "Augies Transportation LLC"
click at [986, 210] on input "text" at bounding box center [976, 207] width 73 height 22
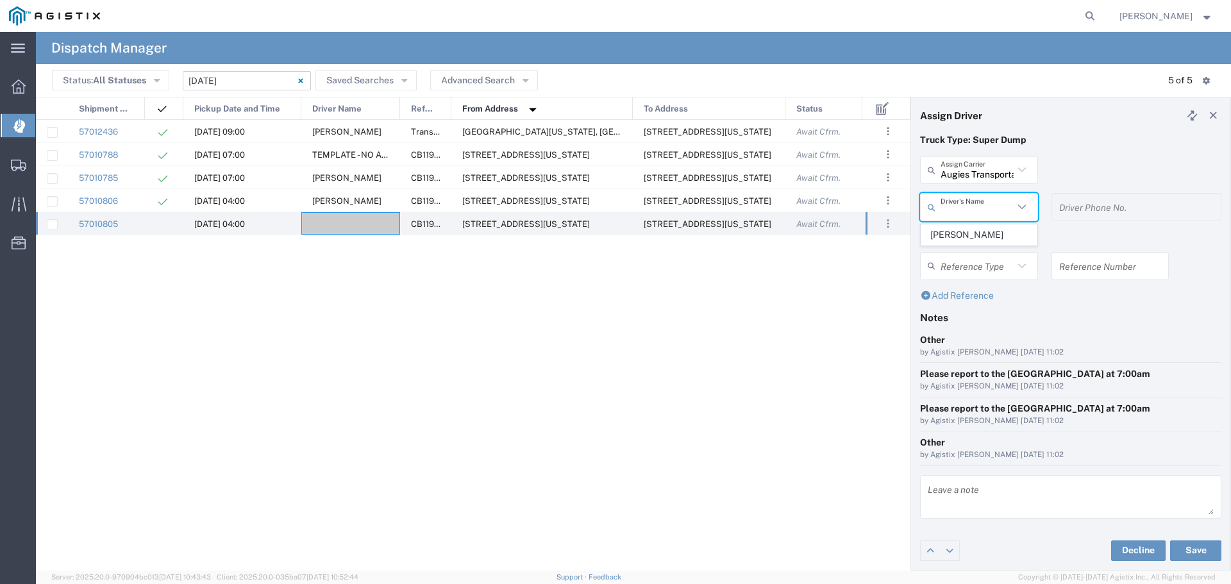
drag, startPoint x: 986, startPoint y: 210, endPoint x: 987, endPoint y: 196, distance: 14.8
click at [986, 208] on input "text" at bounding box center [976, 207] width 73 height 22
click at [670, 338] on div "57010806 [DATE] 04:00 [PERSON_NAME] CB119974 [STREET_ADDRESS][US_STATE] [STREET…" at bounding box center [450, 340] width 829 height 441
click at [990, 198] on input "text" at bounding box center [976, 207] width 73 height 22
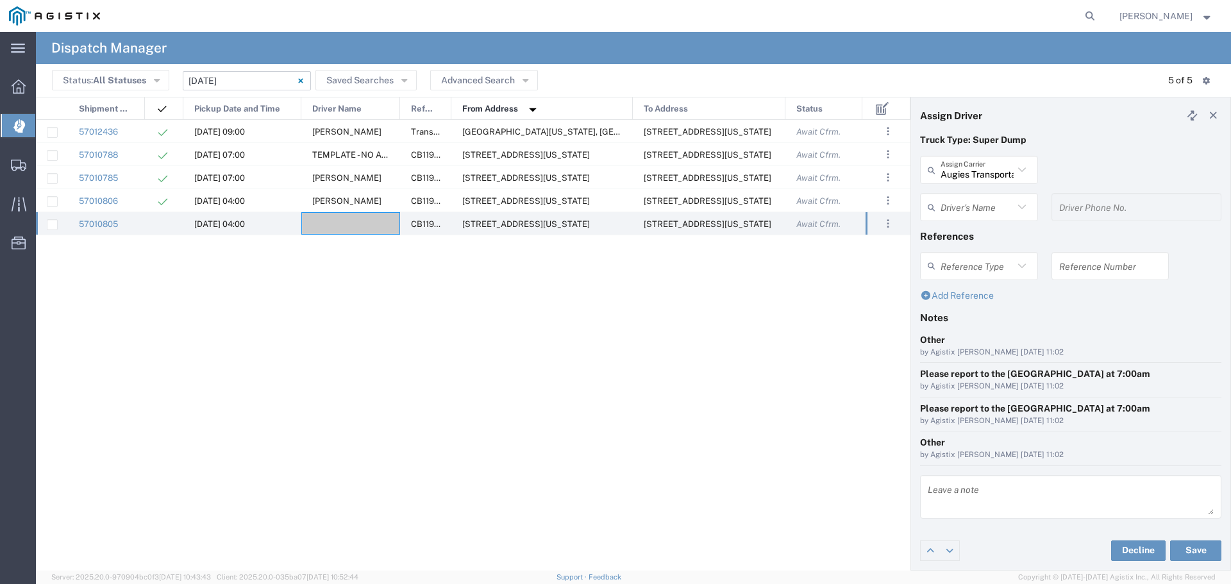
click at [990, 198] on input "text" at bounding box center [976, 207] width 73 height 22
click at [983, 239] on span "[PERSON_NAME]" at bounding box center [978, 235] width 115 height 20
type input "[PERSON_NAME]"
type input "[PHONE_NUMBER]"
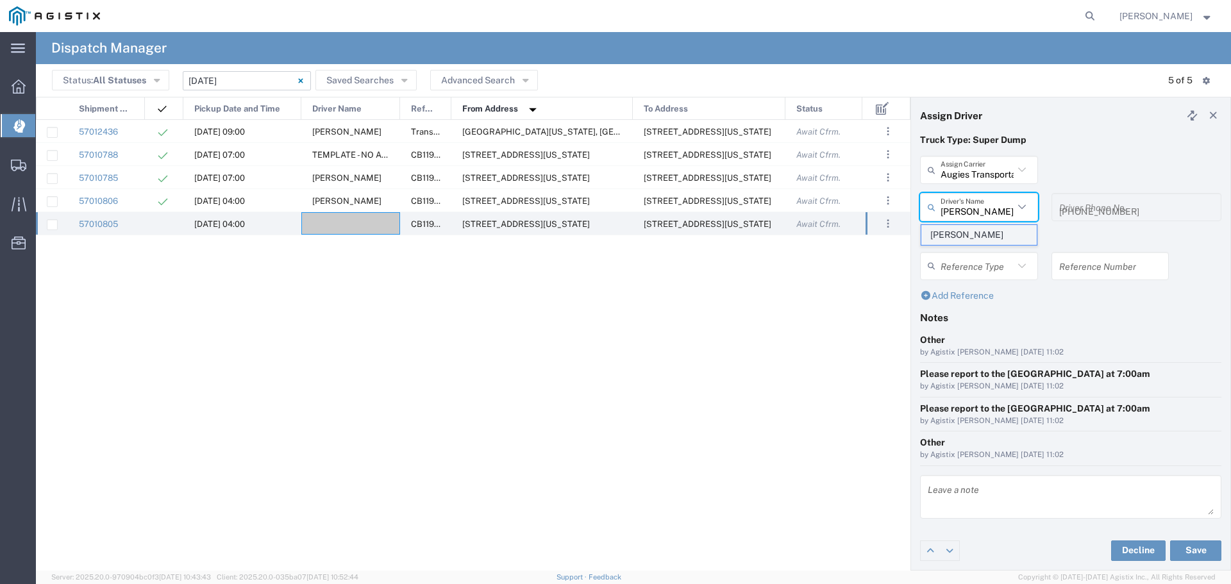
click at [983, 239] on h4 "References" at bounding box center [1070, 236] width 301 height 12
click at [1200, 553] on button "Save" at bounding box center [1195, 550] width 51 height 21
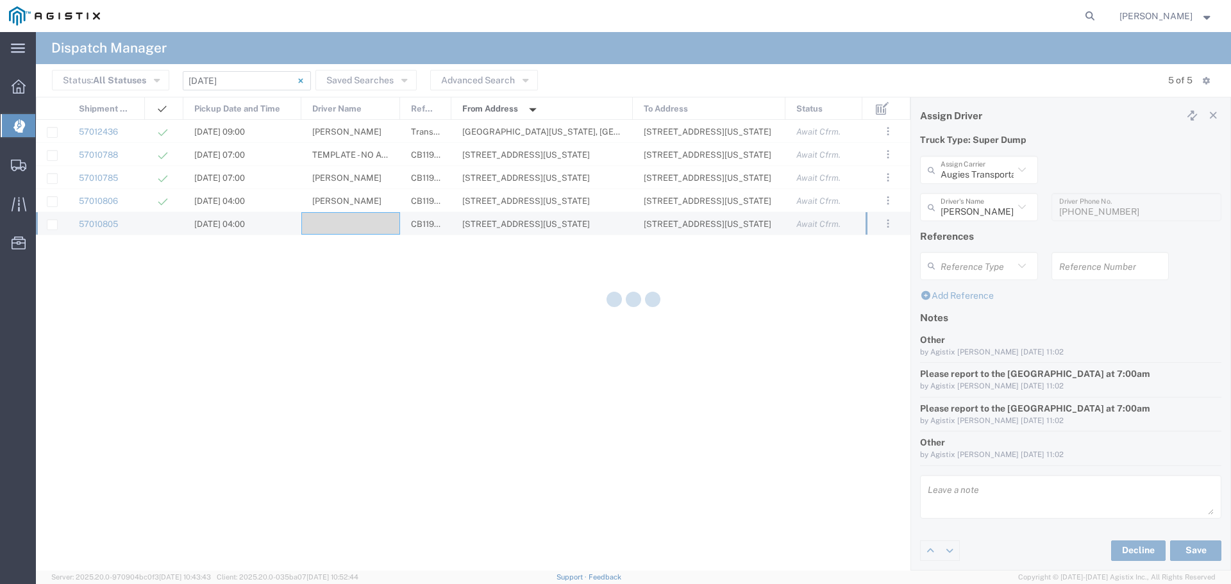
type input "[PERSON_NAME]"
type input "Augies Transportation LLC"
